Goal: Communication & Community: Answer question/provide support

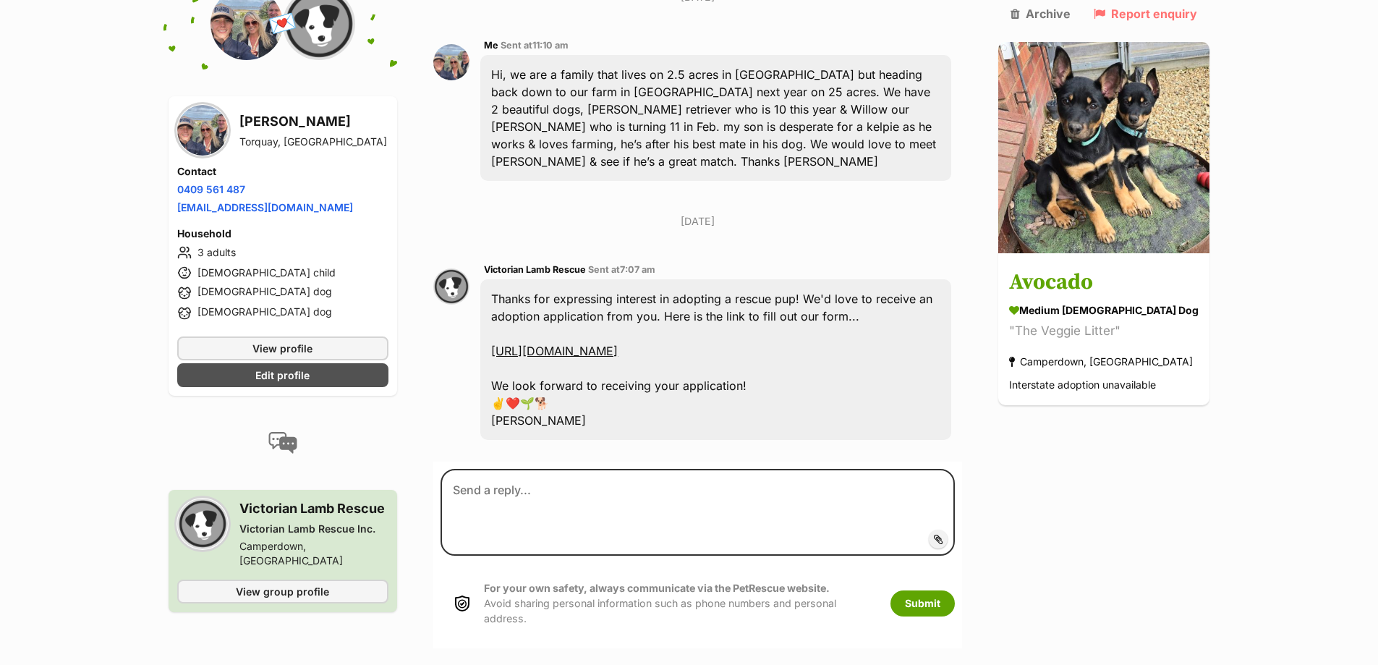
scroll to position [346, 0]
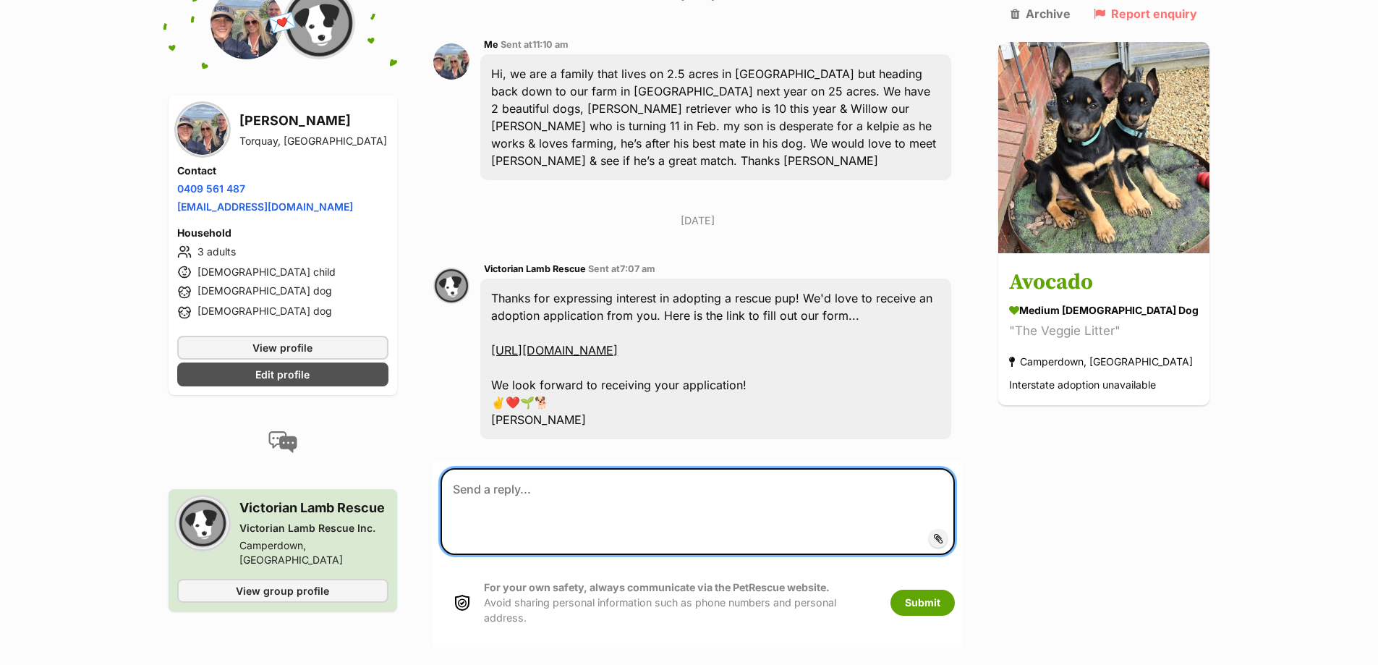
click at [514, 478] on textarea at bounding box center [698, 511] width 514 height 87
click at [480, 474] on textarea "Hi jay," at bounding box center [698, 511] width 514 height 87
click at [482, 495] on textarea "Hi [PERSON_NAME]," at bounding box center [698, 511] width 514 height 87
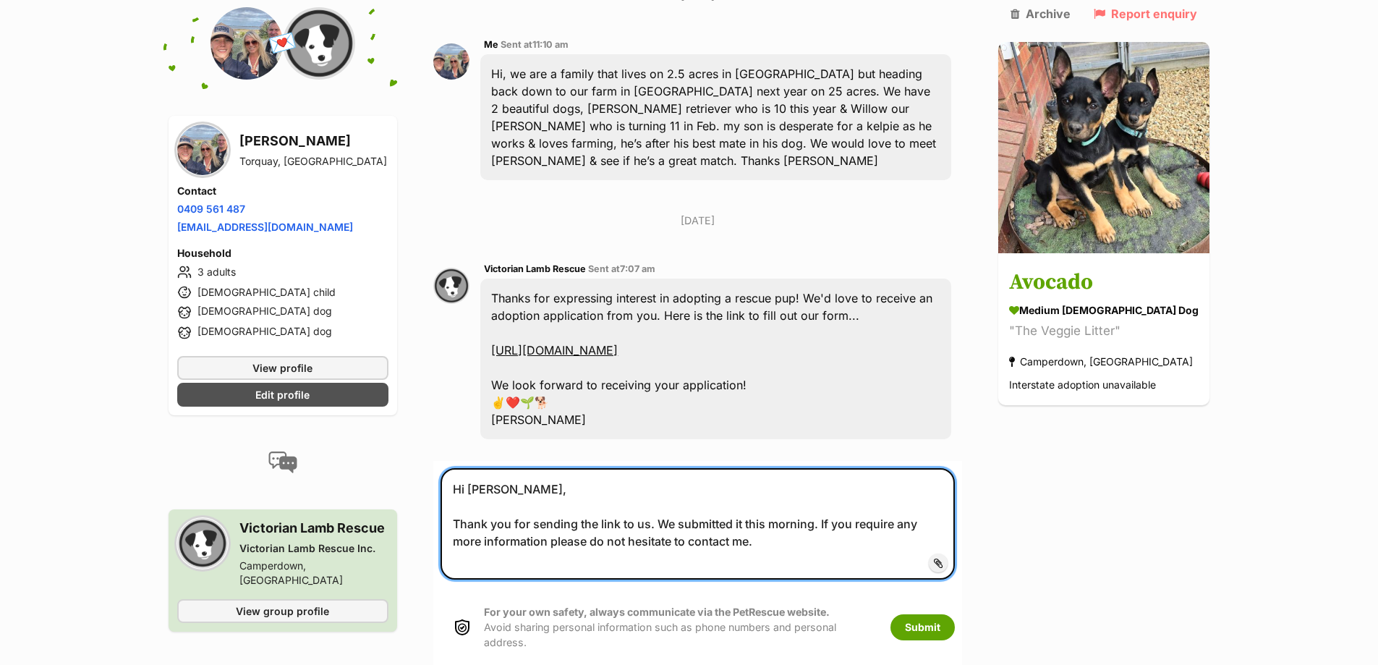
click at [755, 506] on textarea "Hi Jay, Thank you for sending the link to us. We submitted it this morning. If …" at bounding box center [698, 523] width 514 height 111
click at [899, 504] on textarea "Hi Jay, Thank you for sending the link to us. We submitted it back to you this …" at bounding box center [698, 523] width 514 height 111
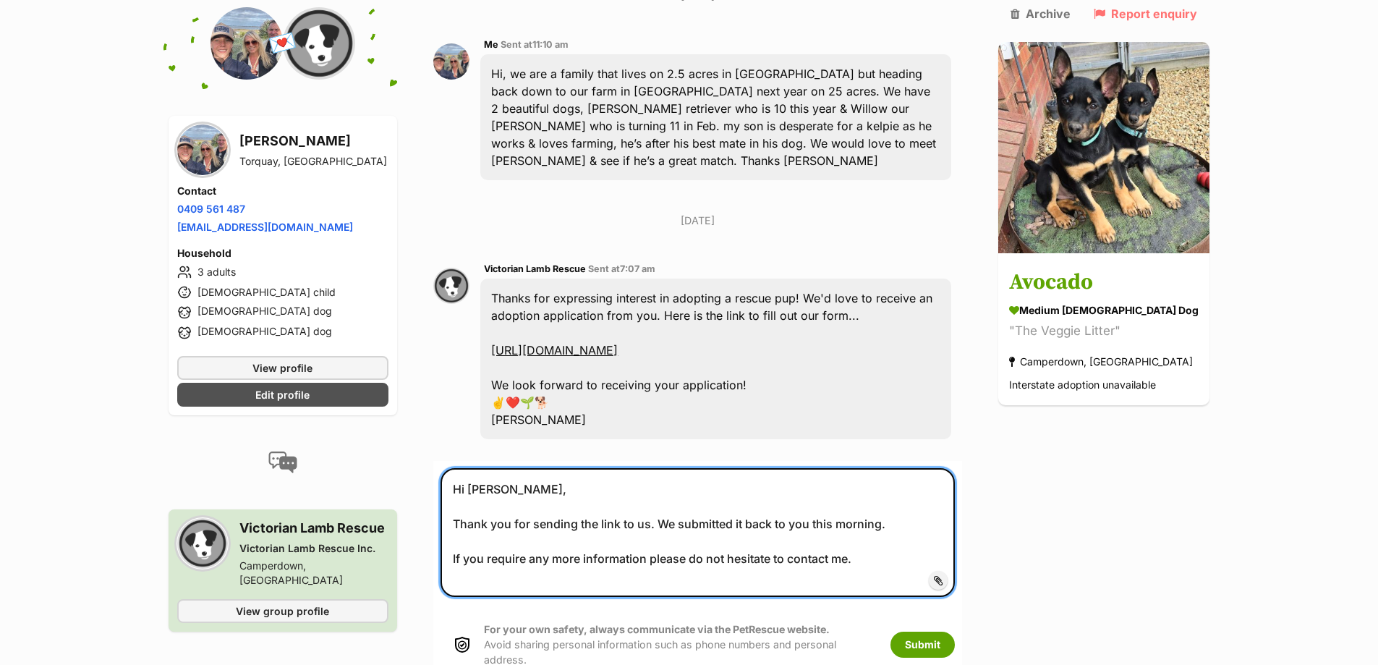
click at [876, 548] on textarea "Hi Jay, Thank you for sending the link to us. We submitted it back to you this …" at bounding box center [698, 532] width 514 height 129
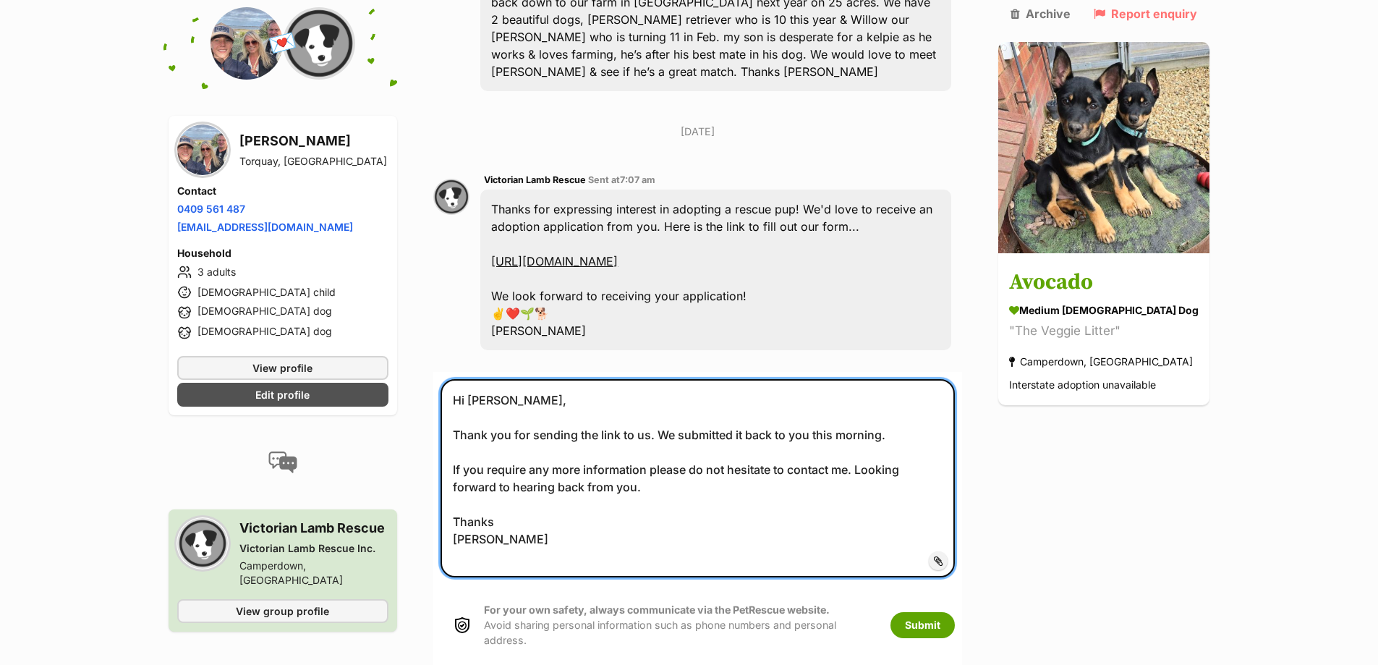
scroll to position [563, 0]
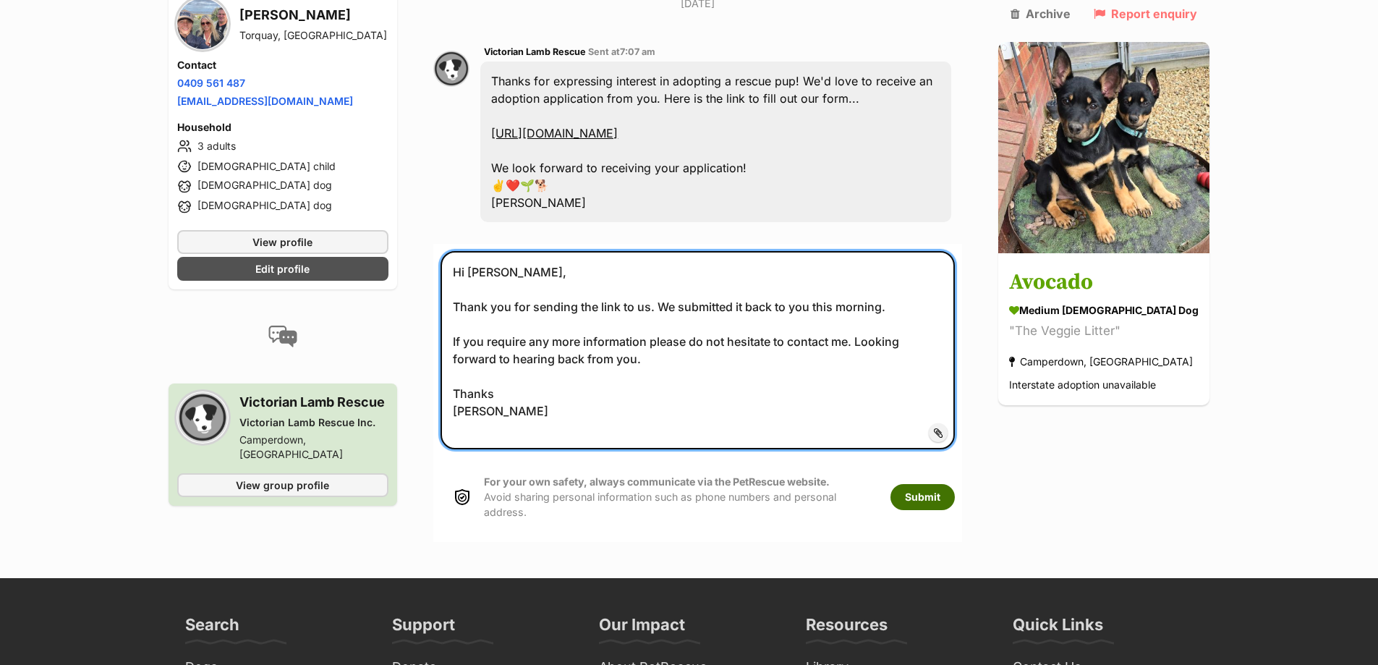
type textarea "Hi Jay, Thank you for sending the link to us. We submitted it back to you this …"
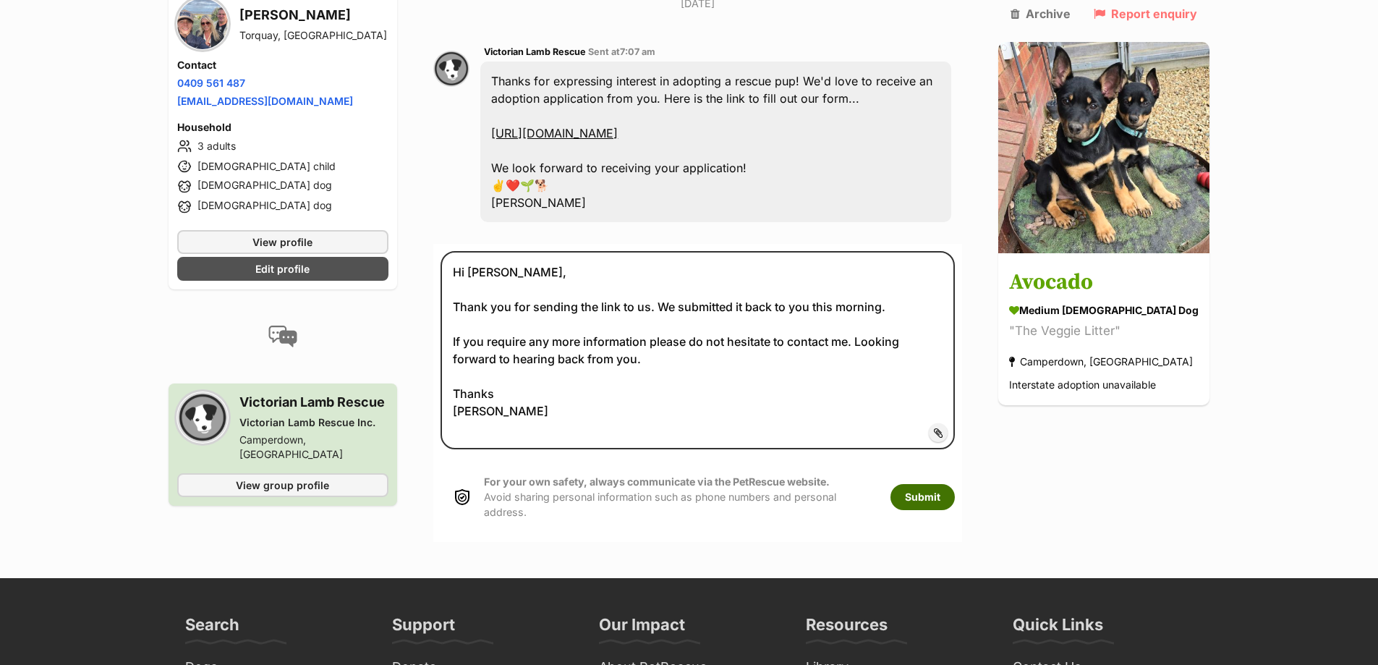
click at [951, 484] on button "Submit" at bounding box center [923, 497] width 64 height 26
